Goal: Use online tool/utility: Utilize a website feature to perform a specific function

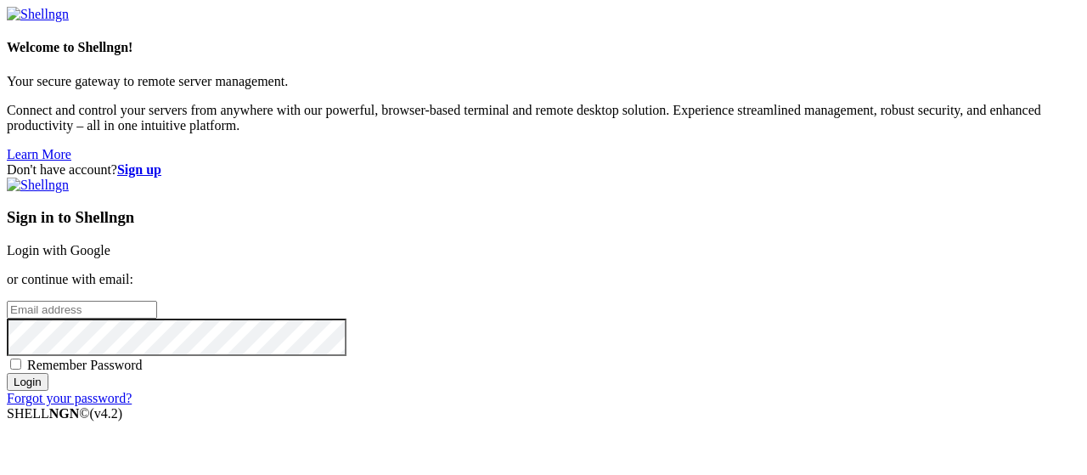
type input "root"
click at [110, 243] on link "Login with Google" at bounding box center [59, 250] width 104 height 14
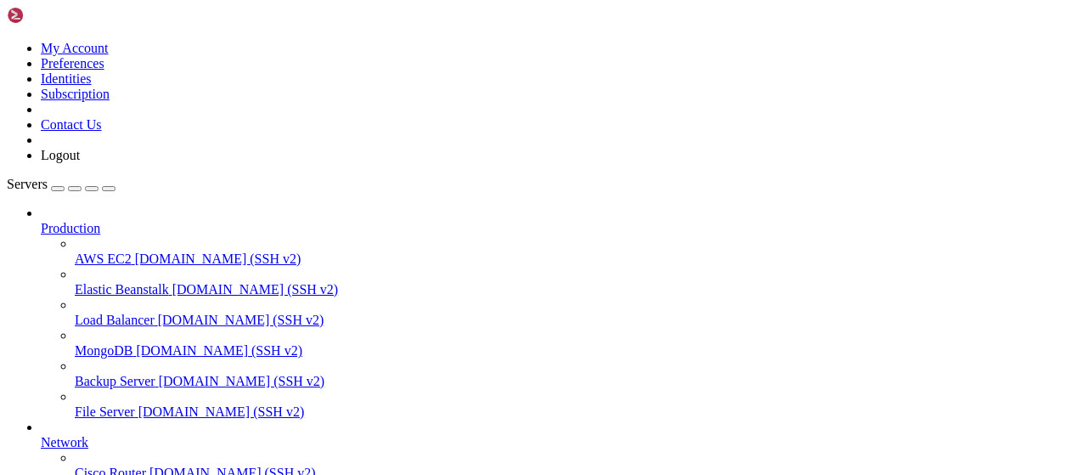
scroll to position [345, 0]
